Goal: Obtain resource: Download file/media

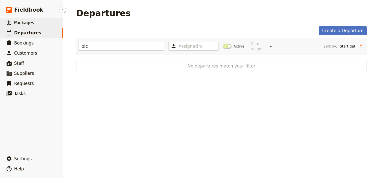
click at [26, 23] on span "Packages" at bounding box center [24, 22] width 20 height 5
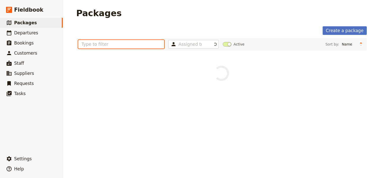
click at [92, 44] on input "text" at bounding box center [121, 44] width 86 height 9
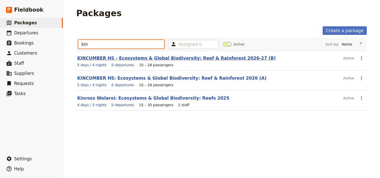
type input "kin"
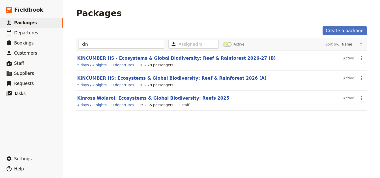
click at [187, 58] on link "KINCUMBER HS - Ecosystems & Global Biodiversity: Reef & Rainforest 2026-27 (B)" at bounding box center [176, 58] width 199 height 5
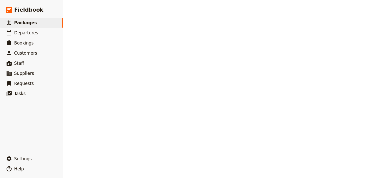
click at [187, 58] on div "Packages Create a package kin Assigned to Active Sort by: Name Number of depart…" at bounding box center [221, 89] width 317 height 178
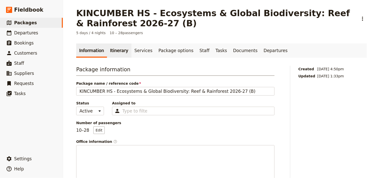
click at [108, 50] on link "Itinerary" at bounding box center [119, 50] width 24 height 14
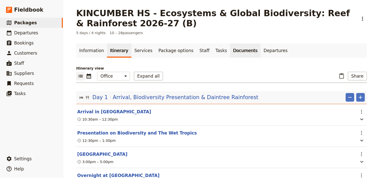
click at [230, 52] on link "Documents" at bounding box center [245, 50] width 31 height 14
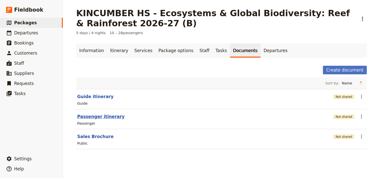
click at [103, 116] on button "Passenger itinerary" at bounding box center [100, 116] width 47 height 6
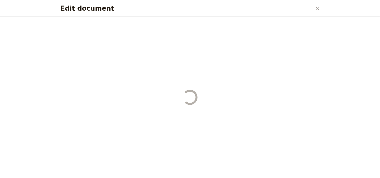
select select "PASSENGER"
select select "RUN_SHEET"
select select "DEFAULT"
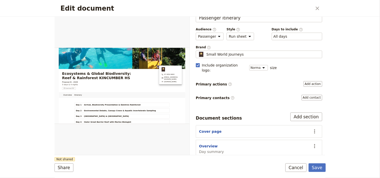
scroll to position [26, 0]
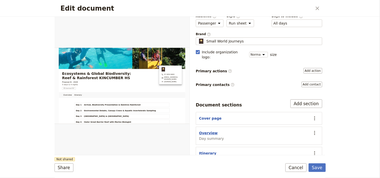
click at [212, 130] on button "Overview" at bounding box center [208, 132] width 19 height 5
select select "DAY_SUMMARY"
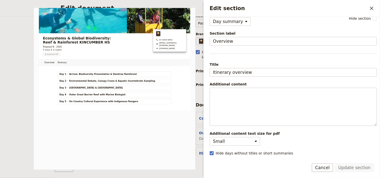
scroll to position [14, 0]
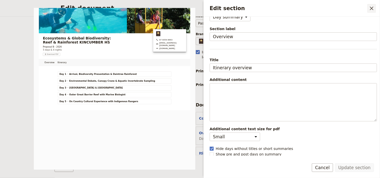
click at [370, 9] on icon "Close drawer" at bounding box center [372, 8] width 6 height 6
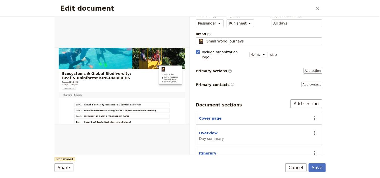
click at [209, 150] on button "Itinerary" at bounding box center [207, 152] width 17 height 5
select select "ITINERARY"
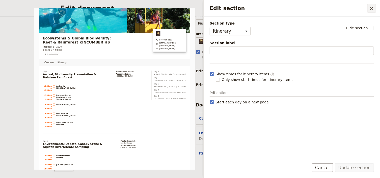
click at [371, 7] on icon "Close drawer" at bounding box center [372, 9] width 4 height 4
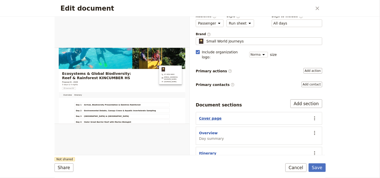
click at [206, 116] on button "Cover page" at bounding box center [210, 118] width 22 height 5
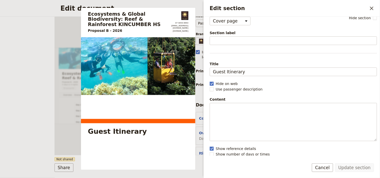
scroll to position [16, 0]
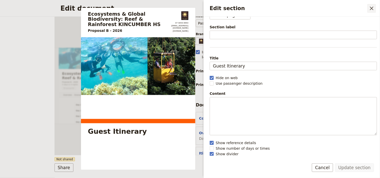
click at [370, 9] on icon "Close drawer" at bounding box center [372, 8] width 6 height 6
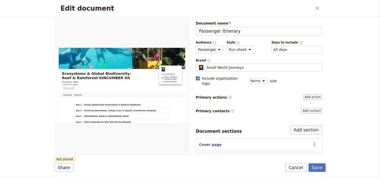
scroll to position [26, 0]
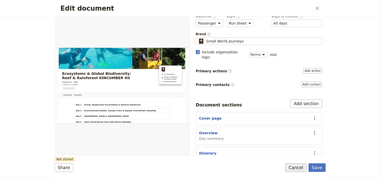
click at [301, 170] on button "Cancel" at bounding box center [295, 167] width 21 height 9
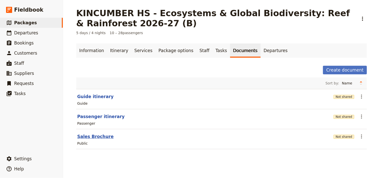
click at [100, 135] on button "Sales Brochure" at bounding box center [95, 136] width 36 height 6
select select "LARGE"
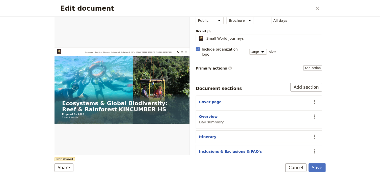
scroll to position [53, 0]
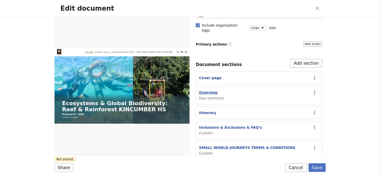
click at [206, 90] on button "Overview" at bounding box center [208, 92] width 19 height 5
select select "DAY_SUMMARY"
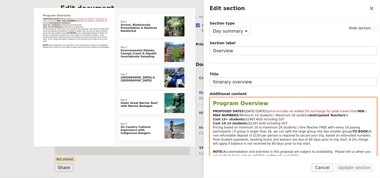
select select "paragraph-small"
click at [242, 116] on strong "MIN / MAX NUMBERS:" at bounding box center [290, 113] width 155 height 8
click at [245, 110] on span "6-10 July 2026" at bounding box center [256, 111] width 22 height 4
drag, startPoint x: 248, startPoint y: 110, endPoint x: 245, endPoint y: 110, distance: 2.8
click at [245, 110] on span "27-10 July 2026" at bounding box center [252, 111] width 15 height 4
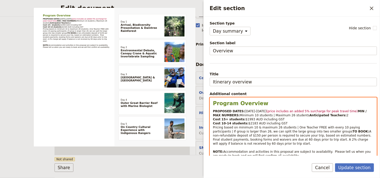
drag, startPoint x: 348, startPoint y: 111, endPoint x: 261, endPoint y: 111, distance: 86.8
click at [261, 111] on p "PROPOSED DATES: 27-31 July 2026 (price includes an added 5% surcharge for peak …" at bounding box center [293, 133] width 161 height 48
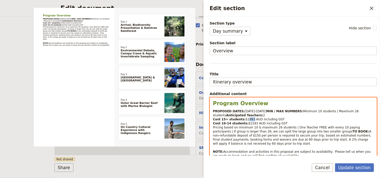
drag, startPoint x: 248, startPoint y: 122, endPoint x: 243, endPoint y: 122, distance: 5.3
click at [246, 121] on span "$1993 AUD including GST" at bounding box center [265, 119] width 39 height 4
drag, startPoint x: 251, startPoint y: 127, endPoint x: 247, endPoint y: 126, distance: 4.6
click at [247, 126] on span "$2183 AUD including GST Pricing based on minimum 10 & maximum 26 students | One…" at bounding box center [287, 127] width 148 height 12
click at [316, 135] on p "PROPOSED DATES: 27-31 July 2026 MIN / MAX NUMBERS: Minimum 10 students | Maximu…" at bounding box center [293, 133] width 161 height 48
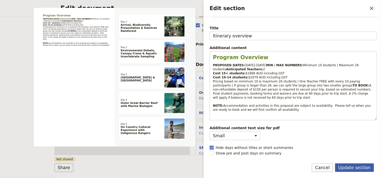
click at [349, 167] on button "Update section" at bounding box center [354, 167] width 39 height 9
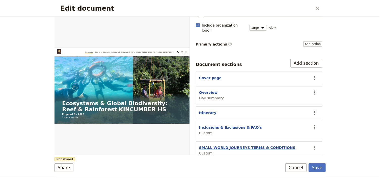
click at [242, 145] on button "SMALL WORLD JOURNEYS TERMS & CONDITIONS" at bounding box center [247, 147] width 96 height 5
select select "CUSTOM"
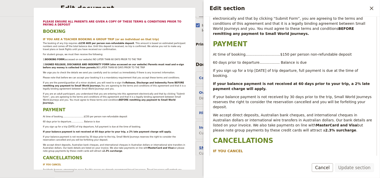
scroll to position [222, 0]
click at [370, 8] on icon "Close drawer" at bounding box center [372, 8] width 6 height 6
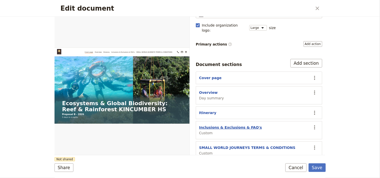
click at [221, 125] on button "Inclusions & Exclusions & FAQ's" at bounding box center [230, 127] width 63 height 5
select select "CUSTOM"
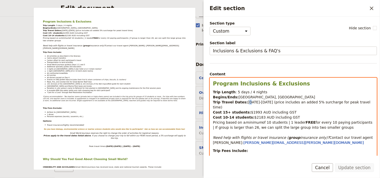
click at [243, 102] on span "6-10 July 2026 (price includes an added 5% surcharge for peak travel time)" at bounding box center [292, 104] width 158 height 9
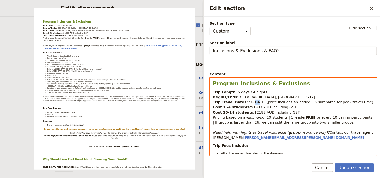
drag, startPoint x: 251, startPoint y: 101, endPoint x: 248, endPoint y: 101, distance: 2.8
click at [248, 101] on span "27-10 July 2026 (price includes an added 5% surcharge for peak travel time)" at bounding box center [310, 102] width 125 height 4
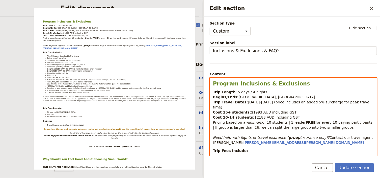
drag, startPoint x: 350, startPoint y: 102, endPoint x: 268, endPoint y: 102, distance: 82.3
click at [268, 102] on p "Trip Length : 5 days / 4 nights Begins/Ends: Cairns, Queensland Trip Travel Dat…" at bounding box center [293, 117] width 161 height 56
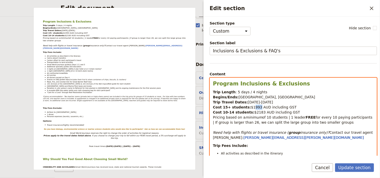
drag, startPoint x: 253, startPoint y: 107, endPoint x: 249, endPoint y: 107, distance: 4.3
click at [251, 107] on span "$1993 AUD including GST" at bounding box center [274, 107] width 46 height 4
drag, startPoint x: 254, startPoint y: 112, endPoint x: 252, endPoint y: 111, distance: 2.6
click at [255, 111] on span "$2183 AUD including GST" at bounding box center [278, 112] width 46 height 4
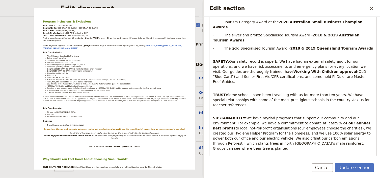
scroll to position [487, 0]
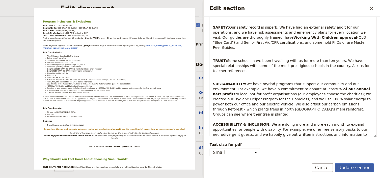
click at [352, 167] on button "Update section" at bounding box center [354, 167] width 39 height 9
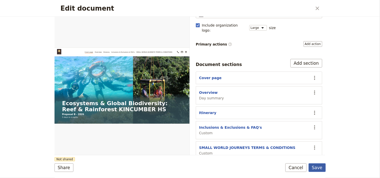
click at [320, 168] on button "Save" at bounding box center [317, 167] width 17 height 9
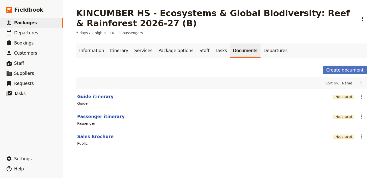
click at [230, 51] on link "Documents" at bounding box center [245, 50] width 31 height 14
click at [97, 136] on button "Sales Brochure" at bounding box center [95, 136] width 36 height 6
select select "LARGE"
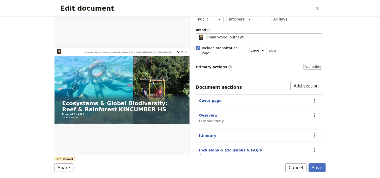
scroll to position [0, 0]
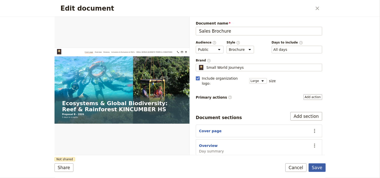
click at [316, 168] on button "Save" at bounding box center [317, 167] width 17 height 9
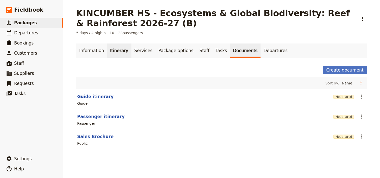
click at [115, 51] on link "Itinerary" at bounding box center [119, 50] width 24 height 14
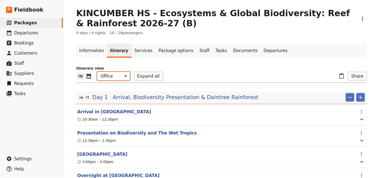
click at [116, 77] on select "Office Guide Passenger Sales" at bounding box center [113, 76] width 33 height 9
select select "MARKETING"
click at [97, 72] on select "Office Guide Passenger Sales" at bounding box center [113, 76] width 33 height 9
click at [355, 76] on button "Share" at bounding box center [357, 76] width 19 height 9
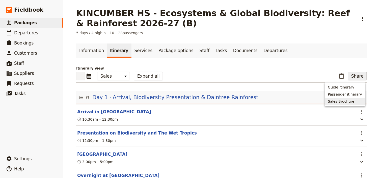
click at [352, 101] on span "Sales Brochure" at bounding box center [341, 101] width 26 height 5
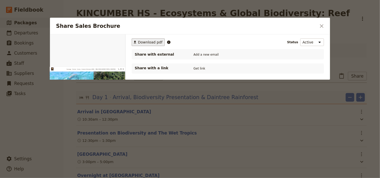
click at [148, 40] on span "Download pdf" at bounding box center [150, 42] width 24 height 5
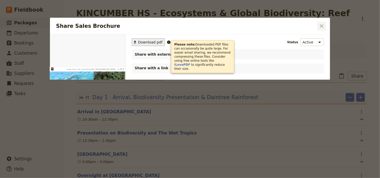
drag, startPoint x: 323, startPoint y: 25, endPoint x: 321, endPoint y: 28, distance: 3.6
click at [323, 25] on icon "Close dialog" at bounding box center [322, 26] width 4 height 4
